Goal: Task Accomplishment & Management: Complete application form

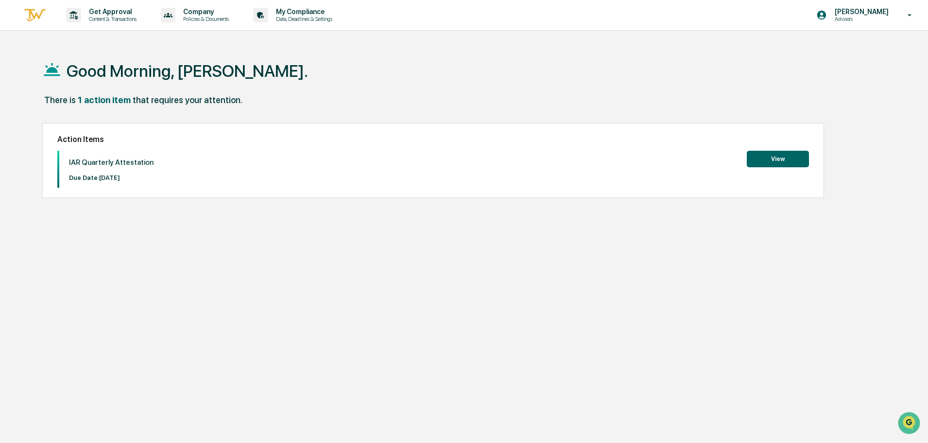
click at [781, 159] on button "View" at bounding box center [778, 159] width 62 height 17
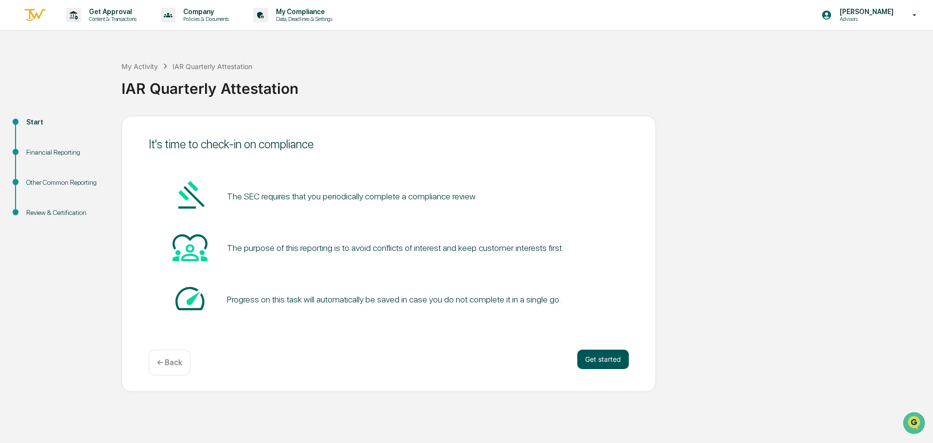
click at [593, 353] on button "Get started" at bounding box center [603, 359] width 52 height 19
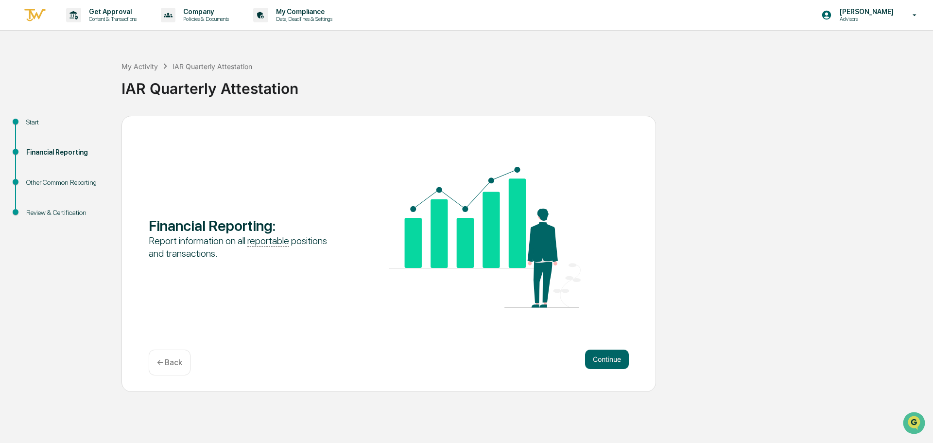
click at [593, 353] on button "Continue" at bounding box center [607, 359] width 44 height 19
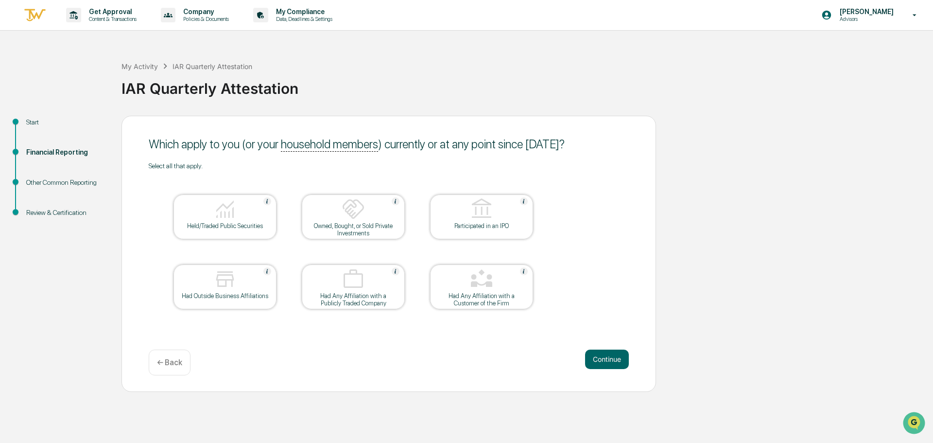
click at [228, 228] on div "Held/Traded Public Securities" at bounding box center [224, 225] width 87 height 7
click at [597, 361] on button "Continue" at bounding box center [607, 359] width 44 height 19
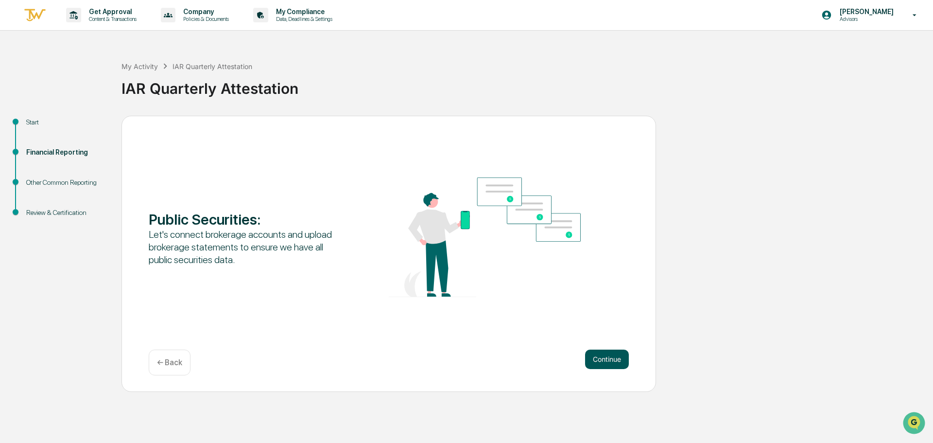
click at [608, 362] on button "Continue" at bounding box center [607, 359] width 44 height 19
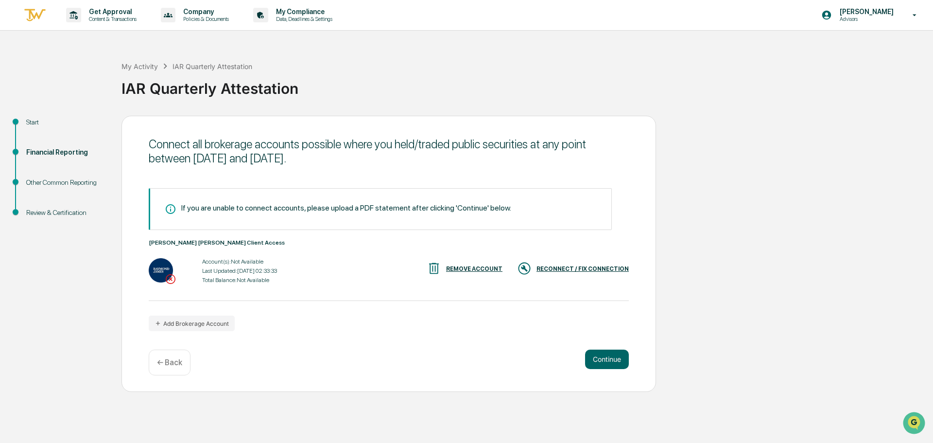
click at [558, 268] on div "RECONNECT / FIX CONNECTION" at bounding box center [583, 268] width 92 height 7
click at [564, 270] on div "RECONNECT / FIX CONNECTION" at bounding box center [583, 268] width 92 height 7
click at [485, 271] on div "REMOVE ACCOUNT" at bounding box center [474, 268] width 56 height 7
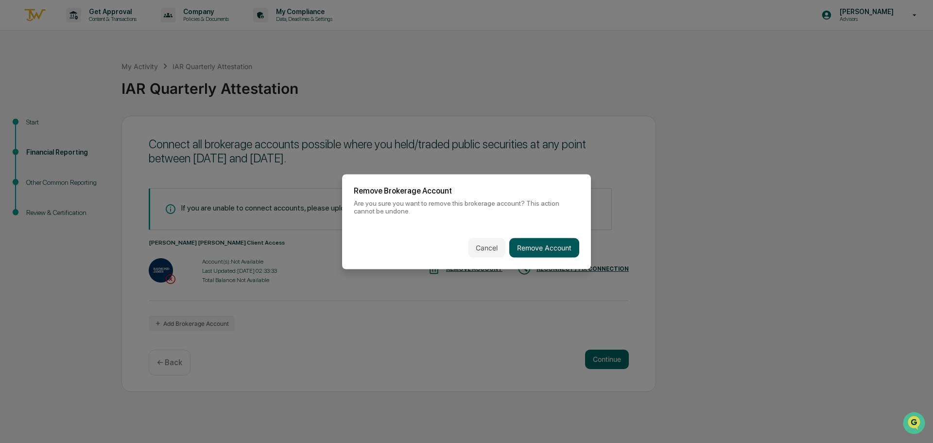
click at [527, 247] on button "Remove Account" at bounding box center [544, 247] width 70 height 19
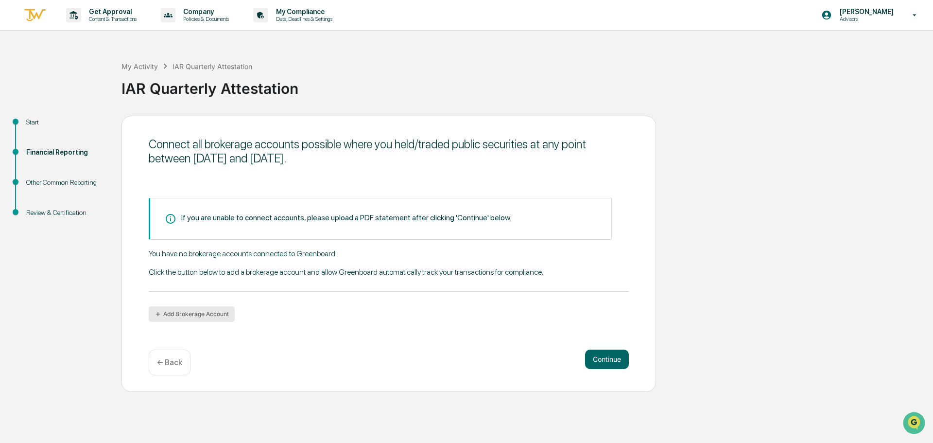
click at [196, 316] on button "Add Brokerage Account" at bounding box center [192, 314] width 86 height 16
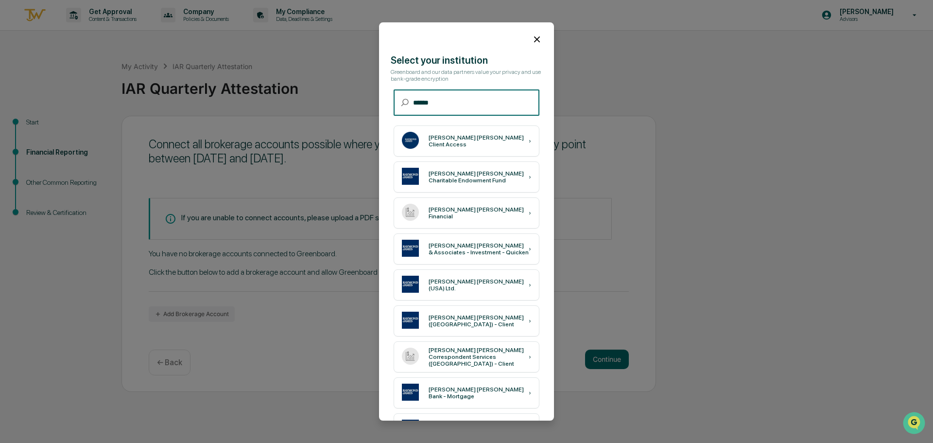
type input "******"
click at [451, 146] on div "[PERSON_NAME] [PERSON_NAME] Client Access ›" at bounding box center [467, 140] width 146 height 31
click at [536, 35] on icon at bounding box center [537, 39] width 11 height 11
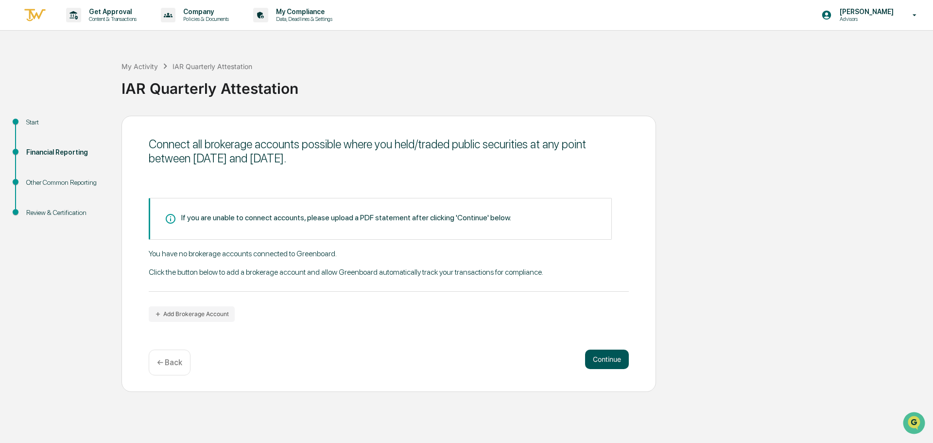
click at [611, 366] on button "Continue" at bounding box center [607, 359] width 44 height 19
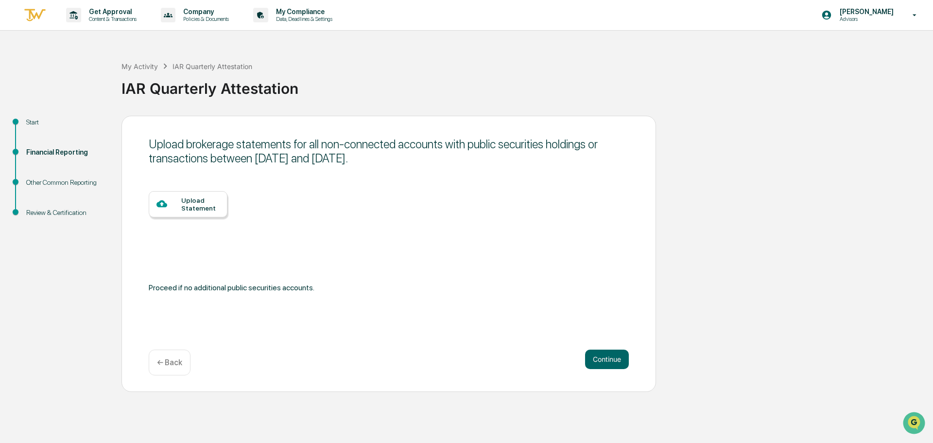
click at [191, 202] on div "Upload Statement" at bounding box center [200, 204] width 38 height 16
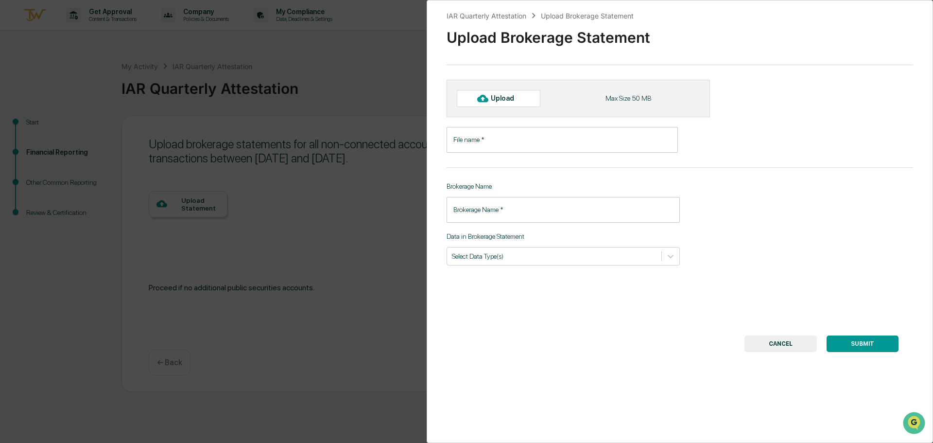
click at [511, 100] on div "Upload" at bounding box center [507, 98] width 32 height 8
type input "**********"
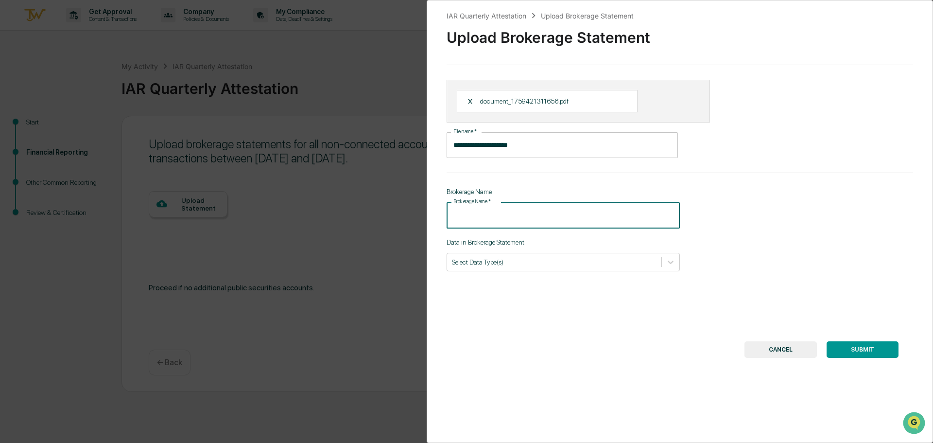
click at [515, 218] on input "Brokerage Name   *" at bounding box center [563, 215] width 233 height 26
type input "**********"
click at [544, 261] on div at bounding box center [554, 261] width 205 height 9
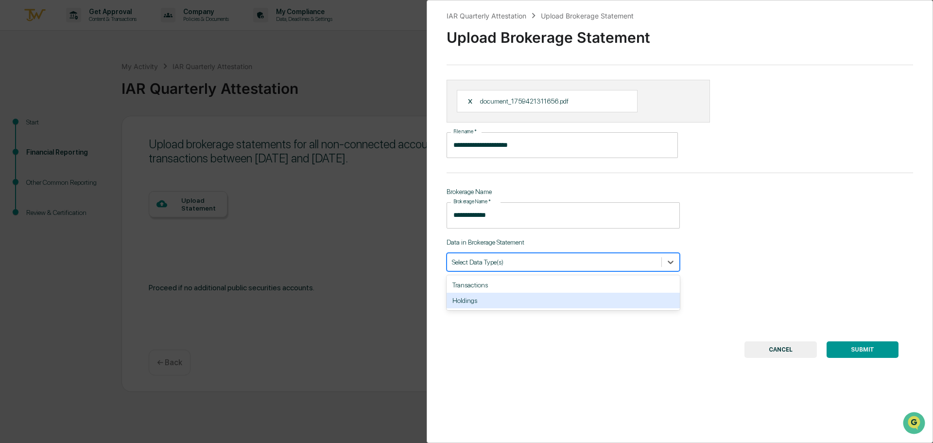
click at [513, 300] on div "Holdings" at bounding box center [563, 301] width 233 height 16
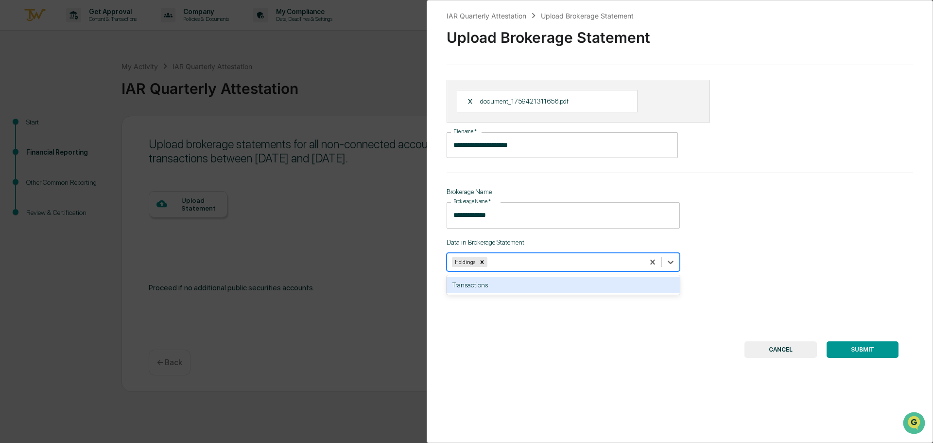
click at [522, 283] on div "Transactions" at bounding box center [563, 285] width 233 height 16
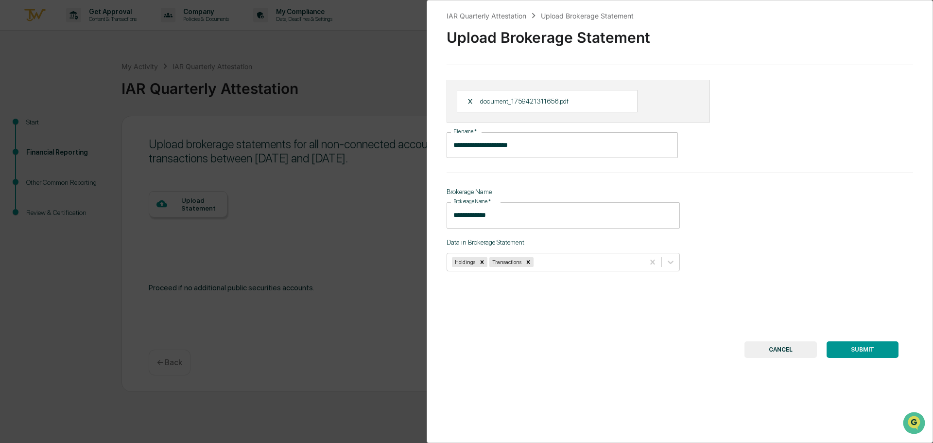
click at [861, 350] on button "SUBMIT" at bounding box center [863, 349] width 72 height 17
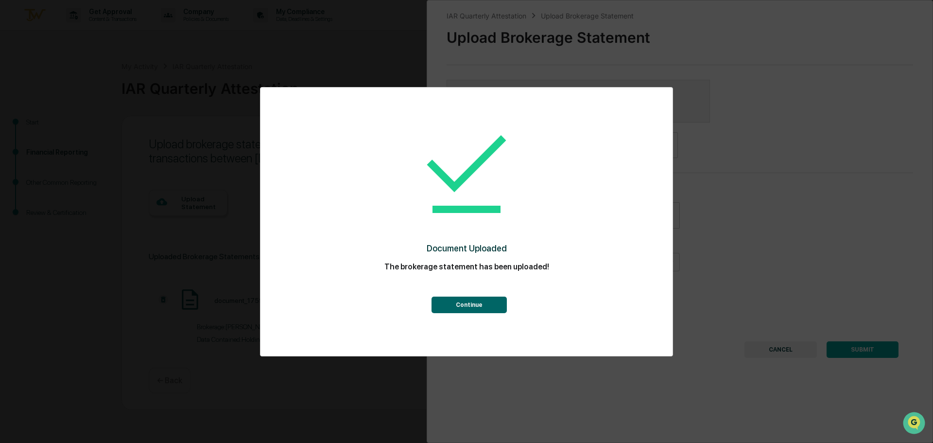
click at [491, 308] on button "Continue" at bounding box center [469, 305] width 75 height 17
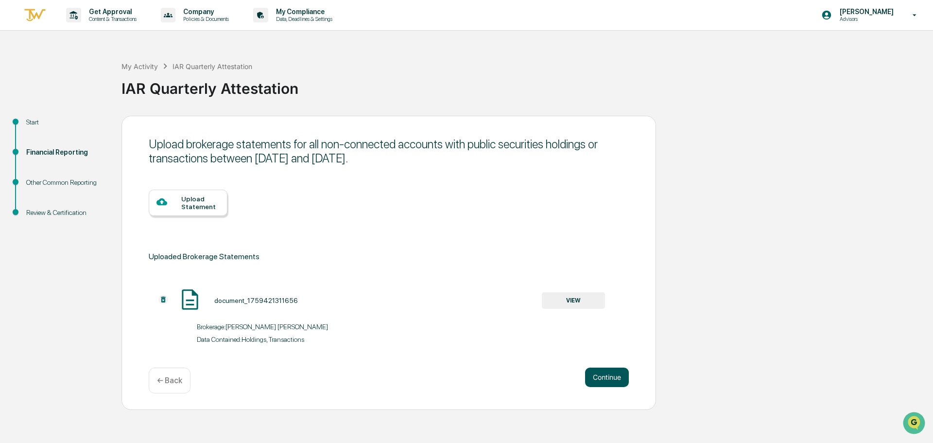
click at [611, 386] on button "Continue" at bounding box center [607, 376] width 44 height 19
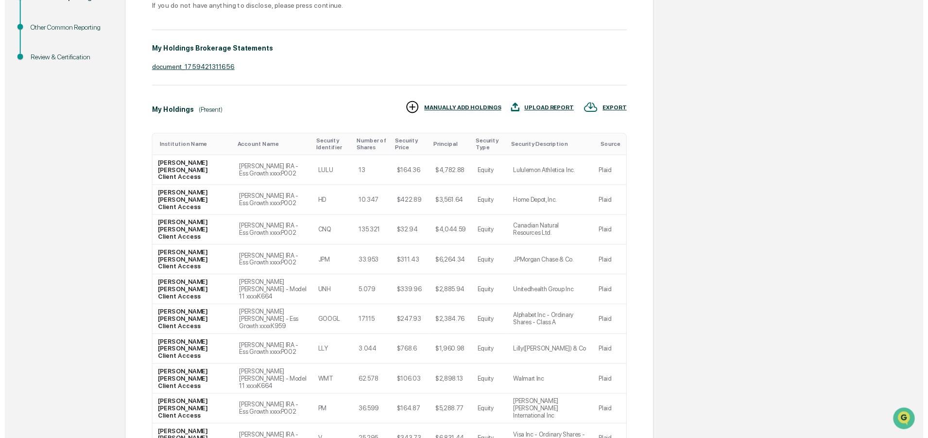
scroll to position [182, 0]
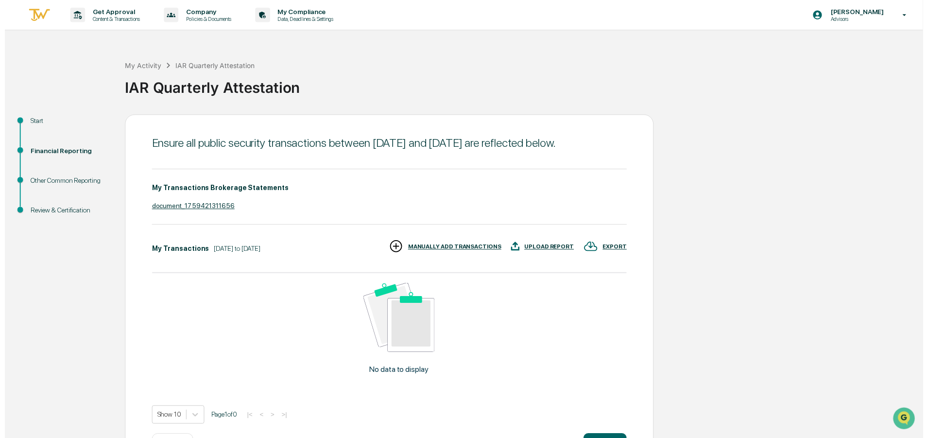
scroll to position [49, 0]
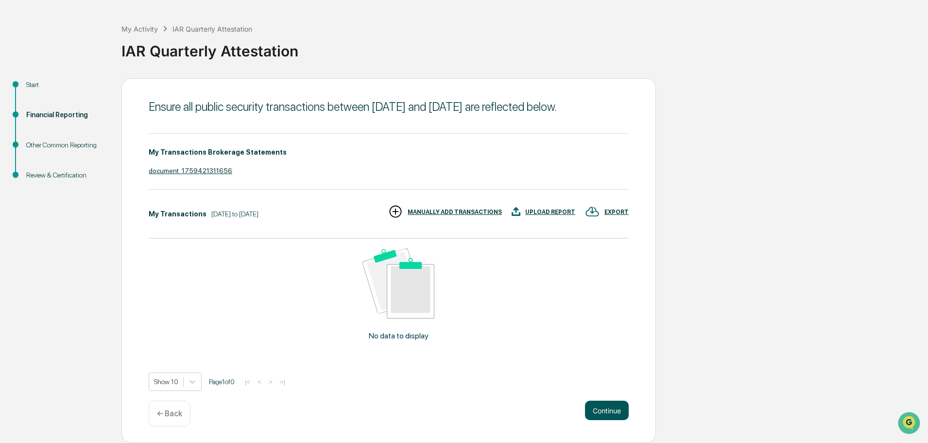
click at [608, 410] on button "Continue" at bounding box center [607, 410] width 44 height 19
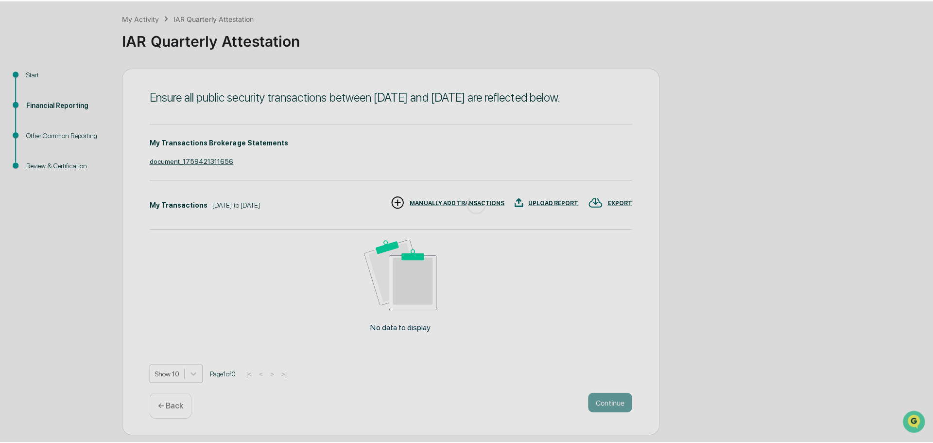
scroll to position [0, 0]
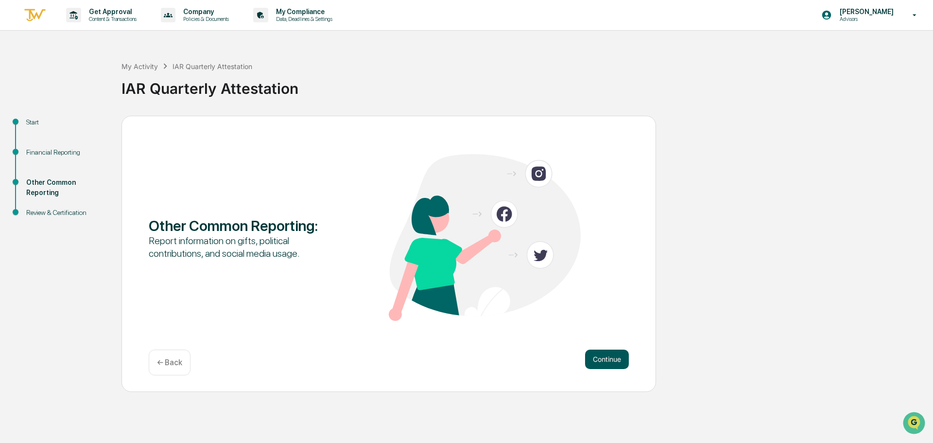
click at [604, 354] on button "Continue" at bounding box center [607, 359] width 44 height 19
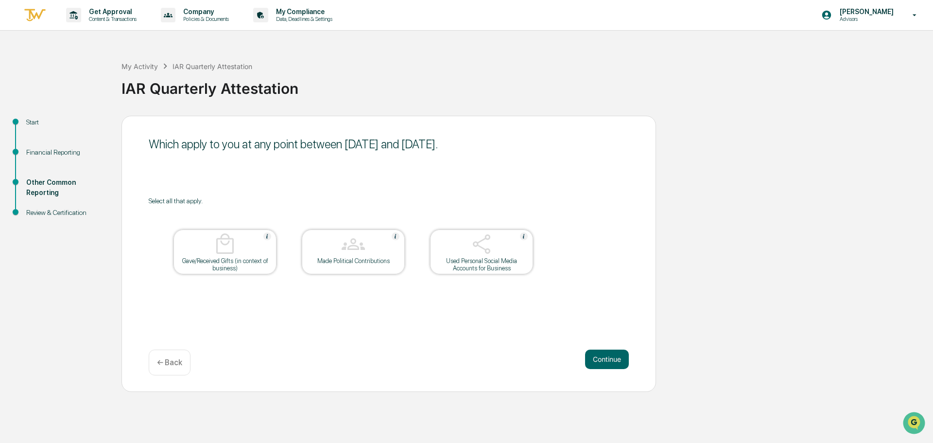
click at [604, 356] on button "Continue" at bounding box center [607, 359] width 44 height 19
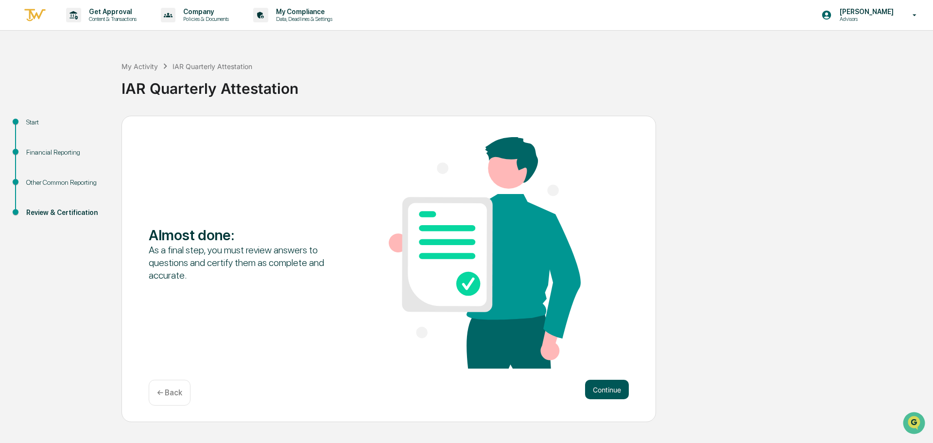
click at [596, 389] on button "Continue" at bounding box center [607, 389] width 44 height 19
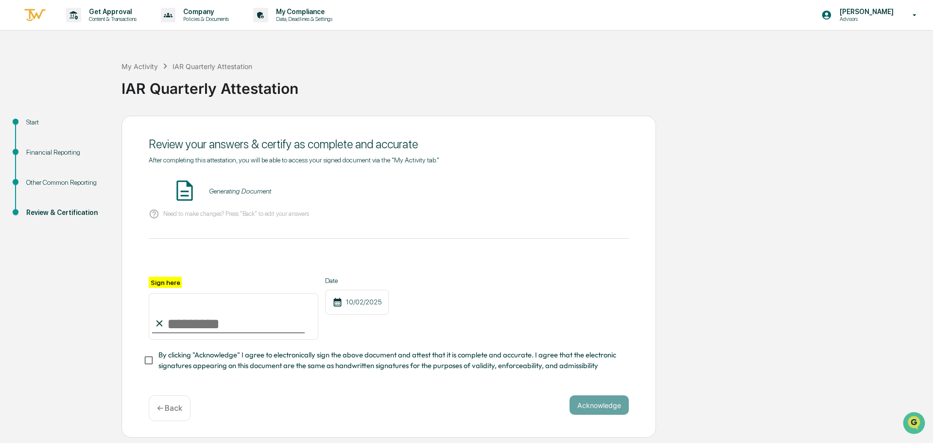
click at [199, 322] on input "Sign here" at bounding box center [234, 316] width 170 height 47
click at [245, 332] on input "Sign here" at bounding box center [234, 316] width 170 height 47
type input "**********"
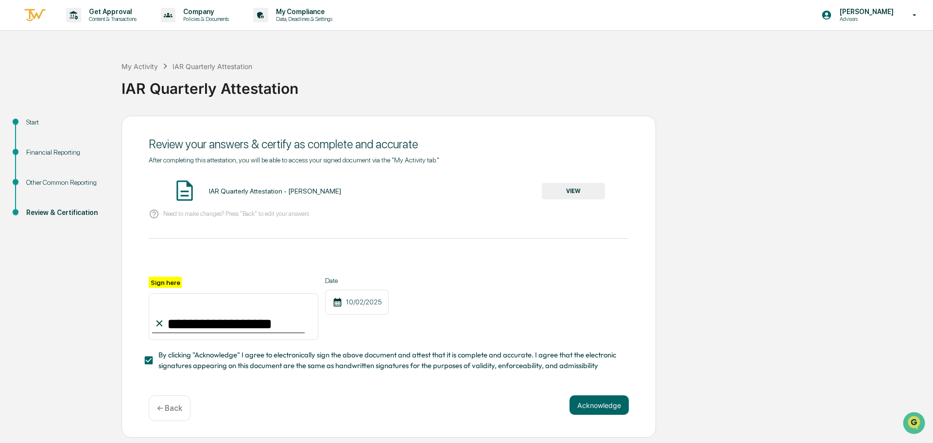
click at [580, 192] on button "VIEW" at bounding box center [573, 191] width 63 height 17
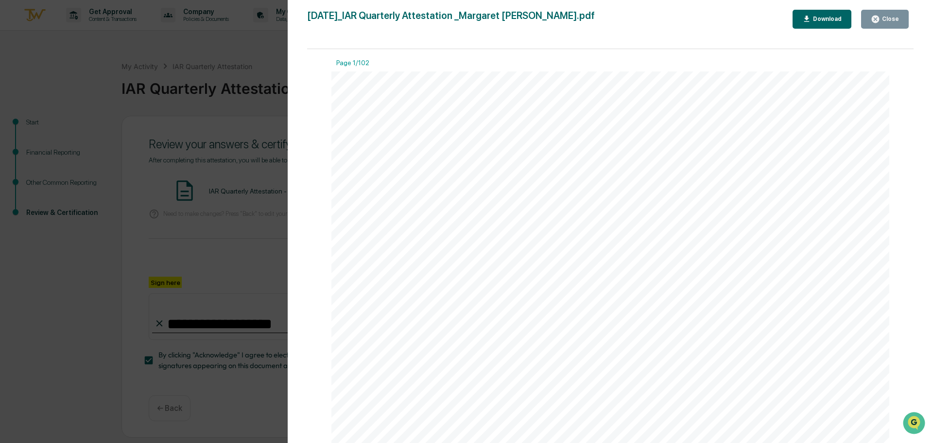
click at [883, 19] on div "Close" at bounding box center [889, 19] width 19 height 7
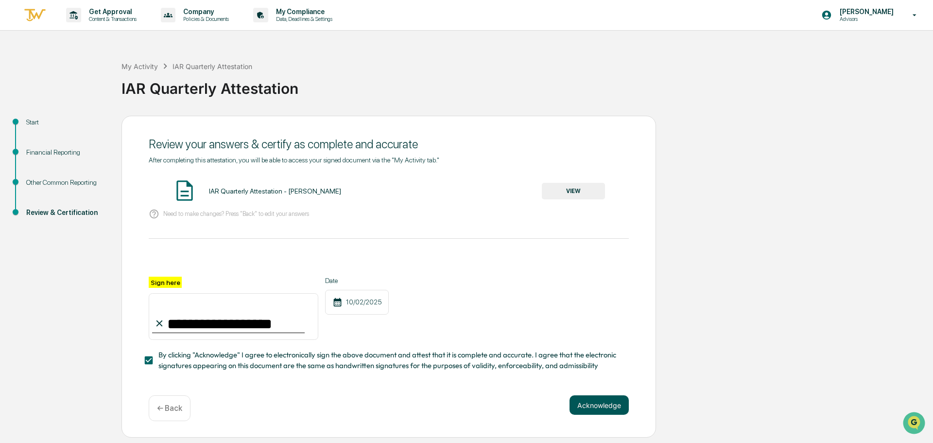
click at [588, 403] on button "Acknowledge" at bounding box center [599, 404] width 59 height 19
